Goal: Task Accomplishment & Management: Complete application form

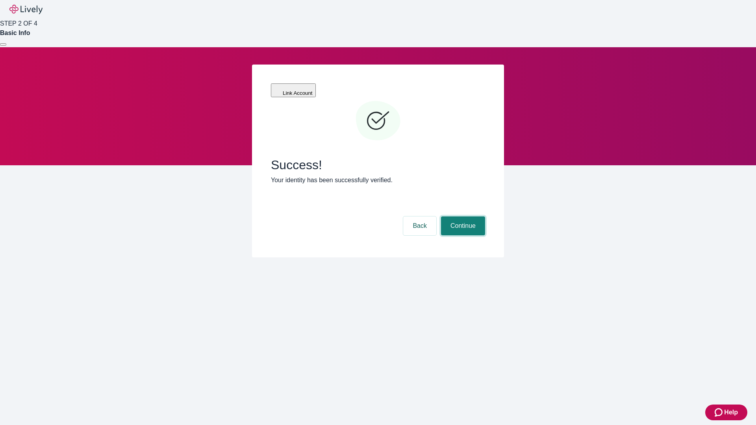
click at [462, 216] on button "Continue" at bounding box center [463, 225] width 44 height 19
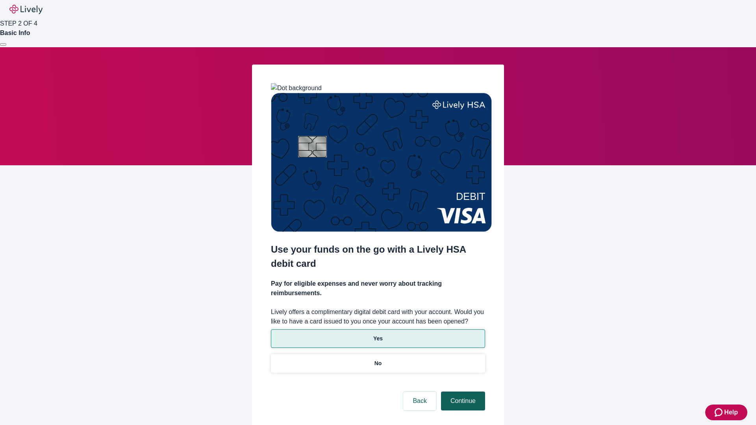
click at [377, 335] on p "Yes" at bounding box center [377, 339] width 9 height 8
click at [462, 392] on button "Continue" at bounding box center [463, 401] width 44 height 19
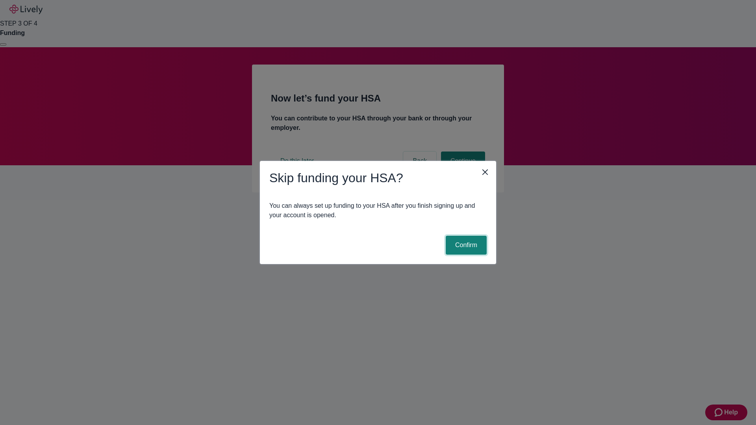
click at [465, 245] on button "Confirm" at bounding box center [466, 245] width 41 height 19
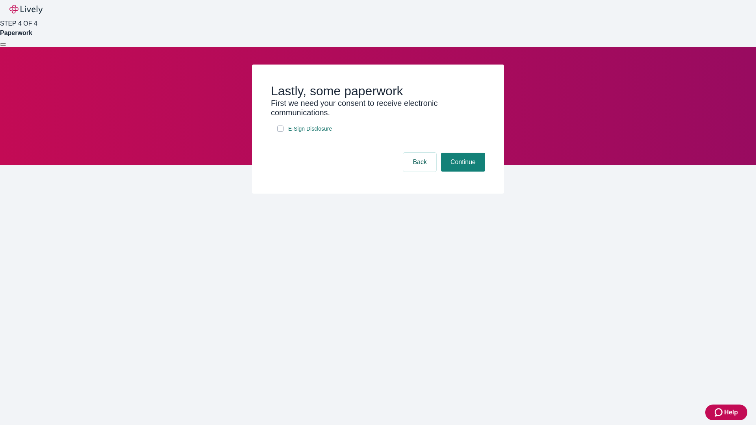
click at [280, 132] on input "E-Sign Disclosure" at bounding box center [280, 129] width 6 height 6
checkbox input "true"
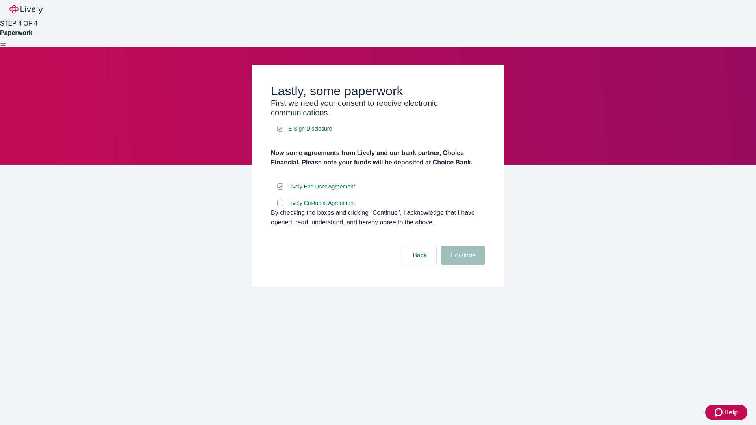
click at [280, 206] on input "Lively Custodial Agreement" at bounding box center [280, 203] width 6 height 6
checkbox input "true"
click at [462, 265] on button "Continue" at bounding box center [463, 255] width 44 height 19
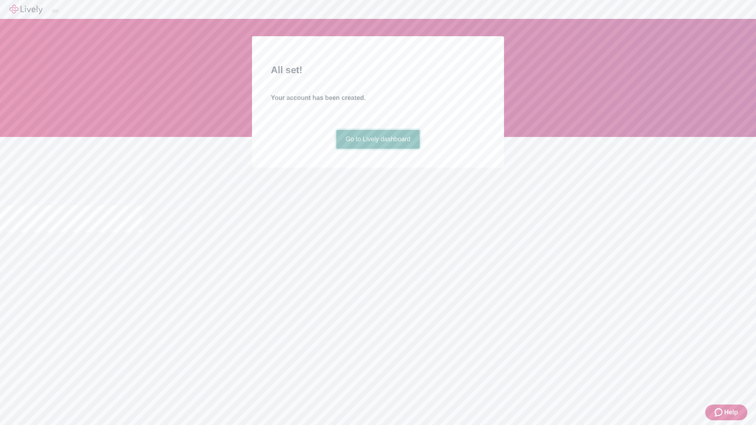
click at [377, 149] on link "Go to Lively dashboard" at bounding box center [378, 139] width 84 height 19
